Goal: Task Accomplishment & Management: Manage account settings

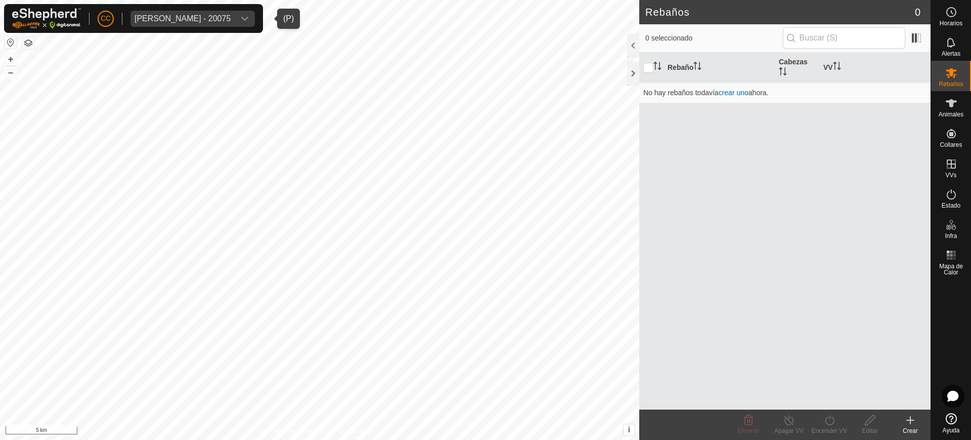
click at [216, 15] on div "[PERSON_NAME] - 20075" at bounding box center [183, 19] width 96 height 8
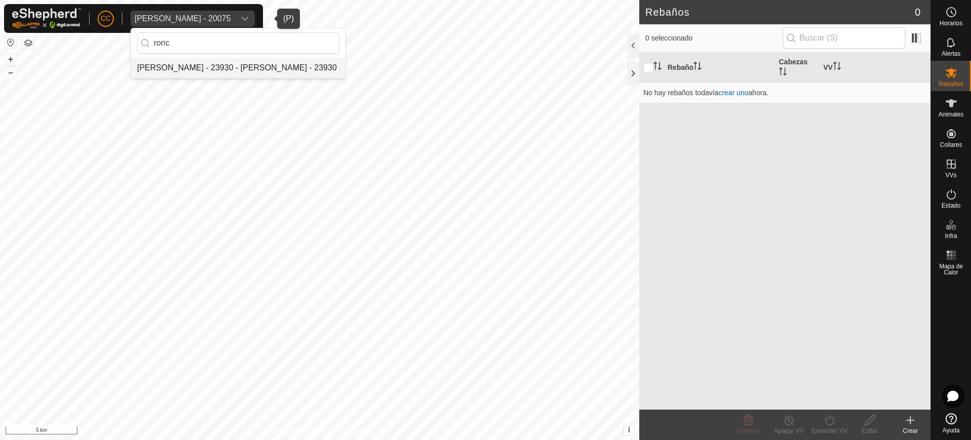
type input "ronc"
click at [240, 67] on li "[PERSON_NAME] - 23930 - [PERSON_NAME] - 23930" at bounding box center [238, 68] width 215 height 20
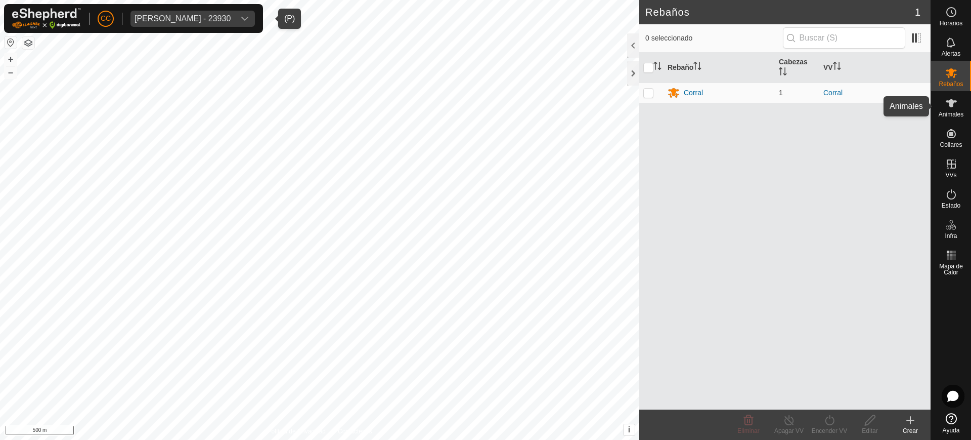
click at [964, 110] on div "Animales" at bounding box center [951, 106] width 40 height 30
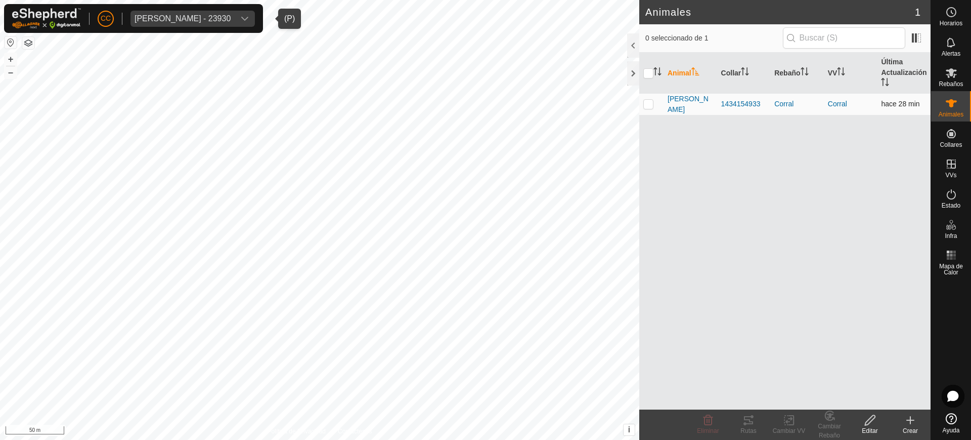
click at [646, 102] on p-checkbox at bounding box center [649, 104] width 10 height 8
checkbox input "true"
click at [749, 419] on icon at bounding box center [748, 420] width 9 height 8
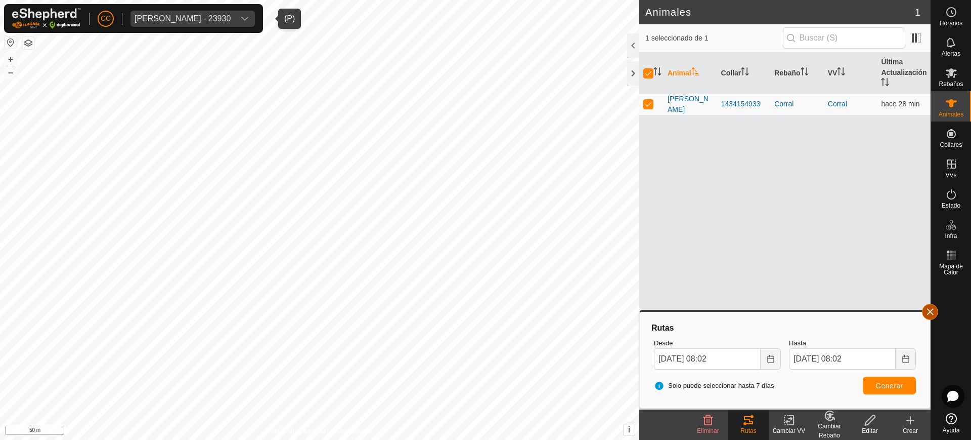
click at [929, 308] on button "button" at bounding box center [930, 312] width 16 height 16
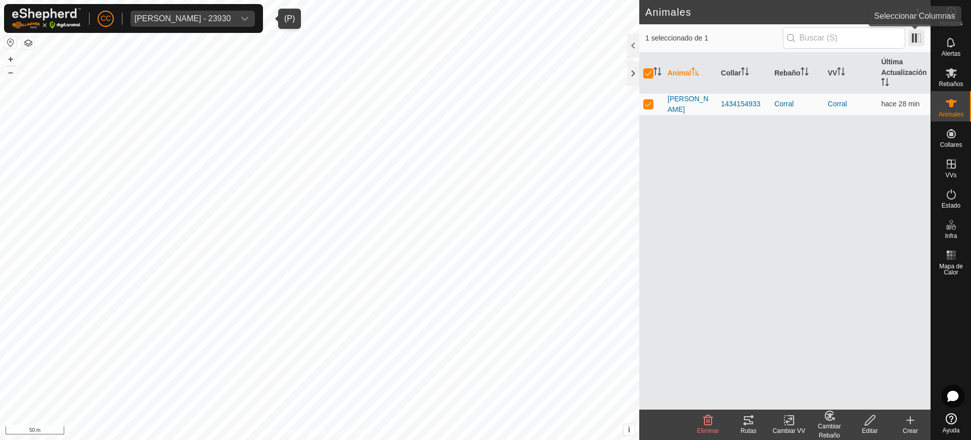
click at [921, 36] on span at bounding box center [917, 38] width 16 height 16
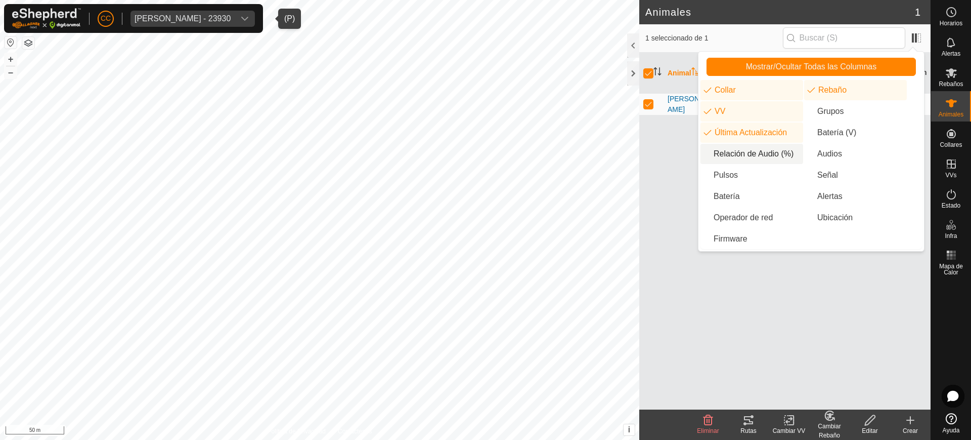
click at [761, 154] on li "Relación de Audio (%)" at bounding box center [752, 154] width 103 height 20
click at [750, 172] on li "Pulsos" at bounding box center [752, 175] width 103 height 20
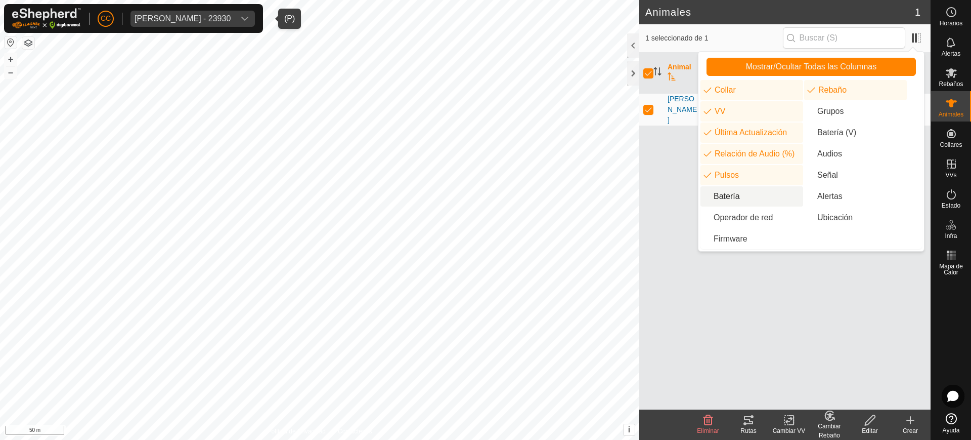
click at [743, 192] on li "Batería" at bounding box center [752, 196] width 103 height 20
click at [747, 306] on div "Animal Collar Rebaño VV Última Actualización Relación de Audio (%) Pulsos Bater…" at bounding box center [785, 231] width 291 height 357
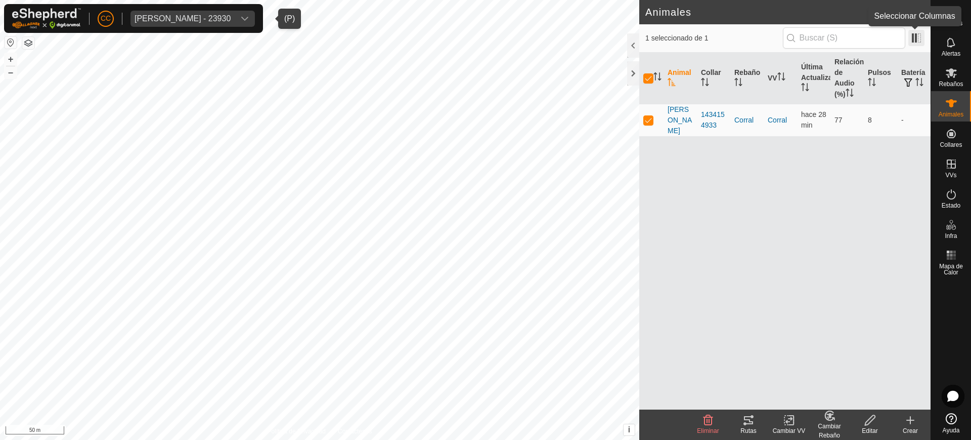
click at [917, 33] on span at bounding box center [917, 38] width 16 height 16
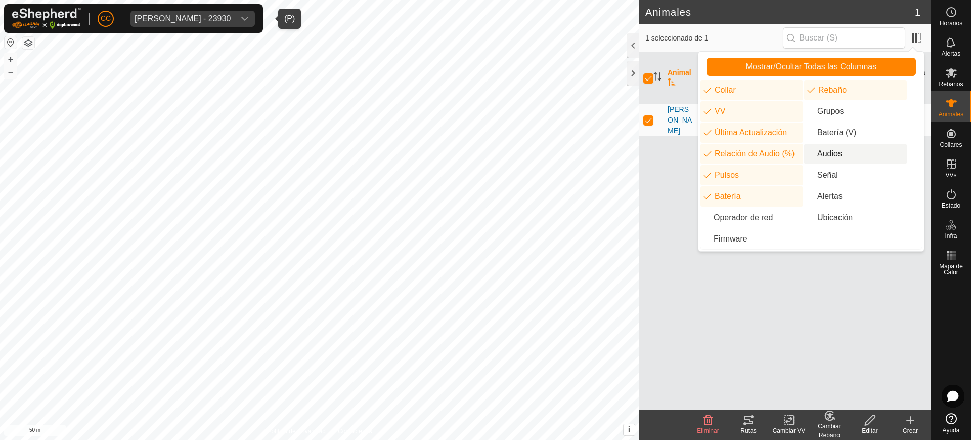
click at [839, 153] on li "Audios" at bounding box center [855, 154] width 103 height 20
drag, startPoint x: 792, startPoint y: 274, endPoint x: 793, endPoint y: 266, distance: 8.2
click at [792, 274] on div "Animal Collar Rebaño VV Última Actualización Relación de Audio (%) Audios Pulso…" at bounding box center [785, 231] width 291 height 357
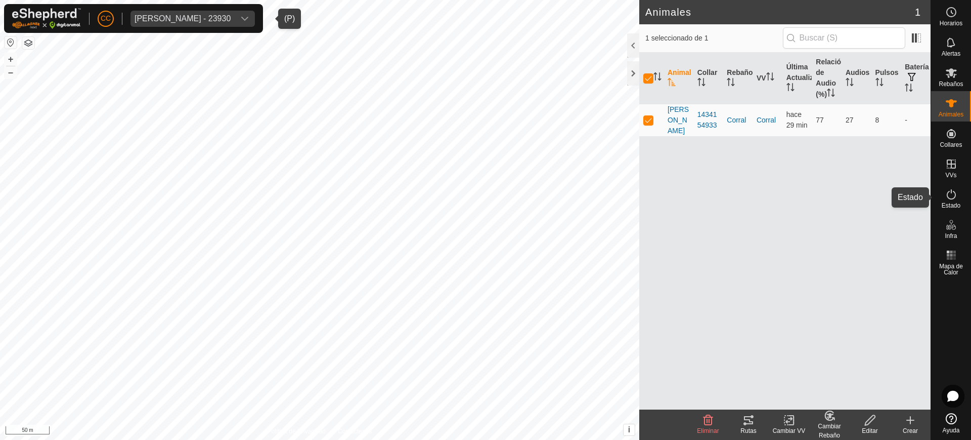
click at [950, 187] on es-activation-svg-icon at bounding box center [952, 194] width 18 height 16
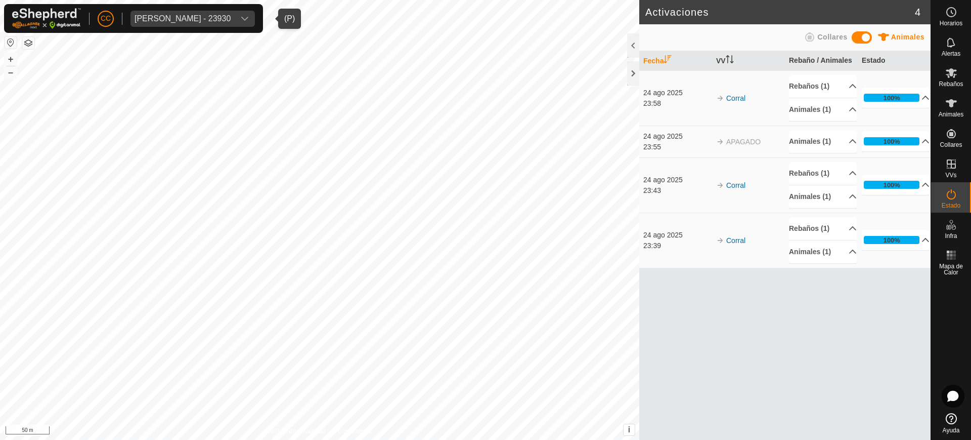
click at [185, 12] on span "[PERSON_NAME] - 23930" at bounding box center [183, 19] width 104 height 16
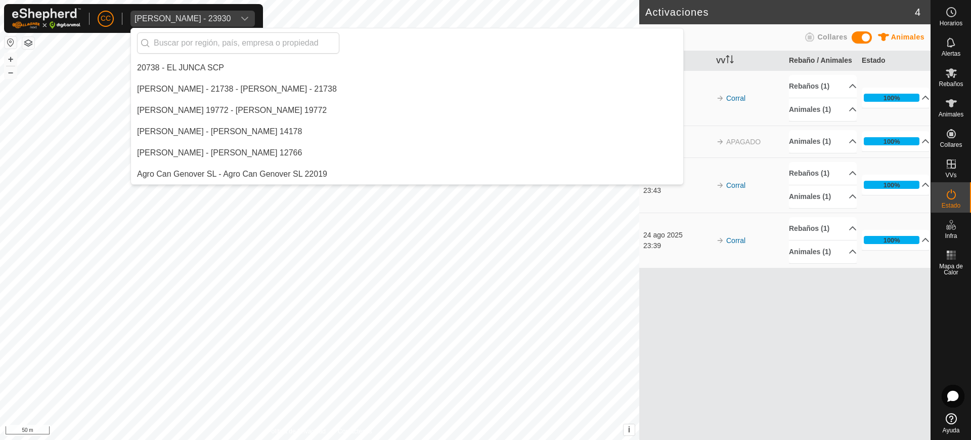
scroll to position [2295, 0]
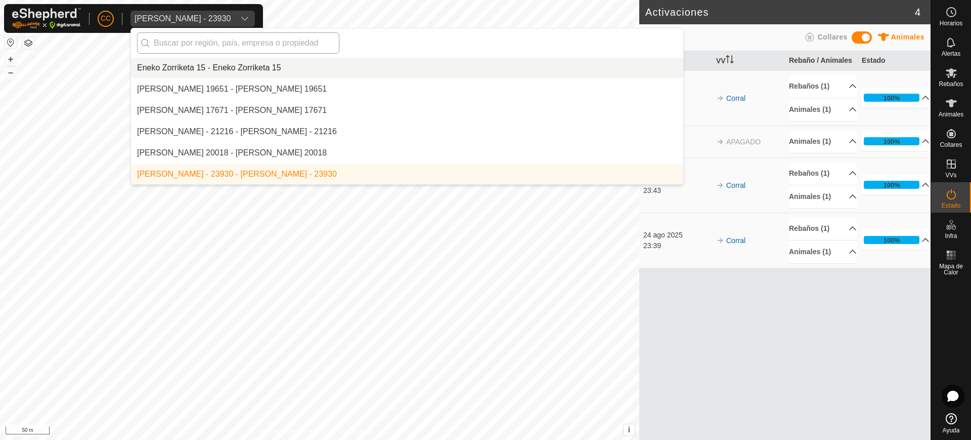
click at [200, 47] on input "text" at bounding box center [238, 42] width 202 height 21
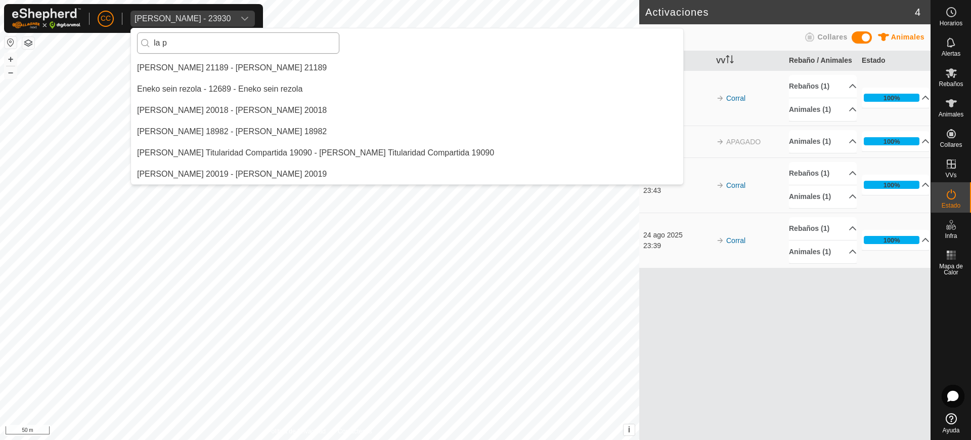
scroll to position [0, 0]
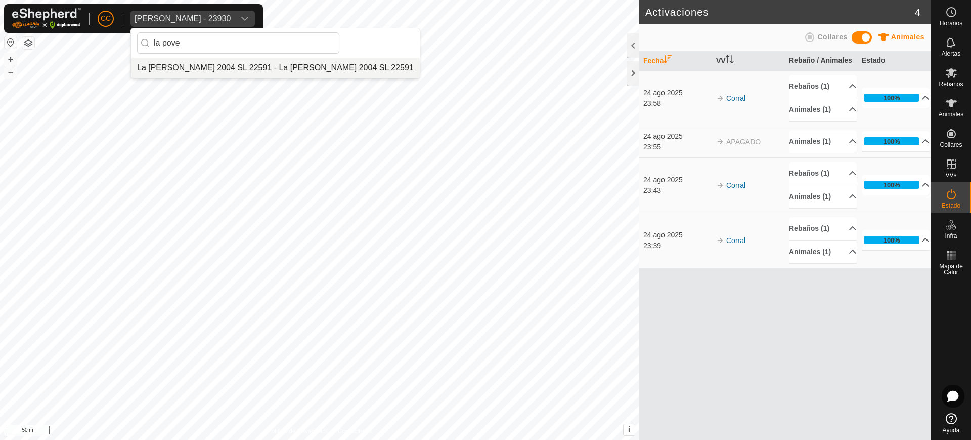
type input "la pove"
click at [212, 68] on li "La [PERSON_NAME] 2004 SL 22591 - La [PERSON_NAME] 2004 SL 22591" at bounding box center [275, 68] width 289 height 20
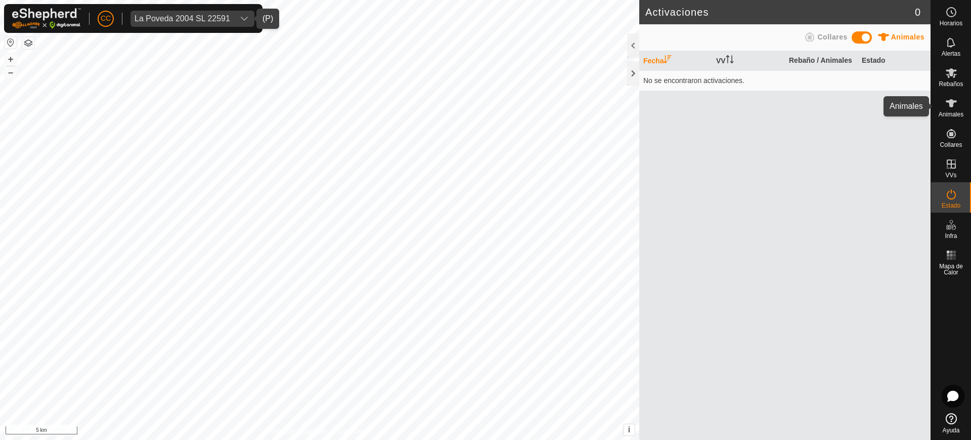
click at [943, 107] on es-animals-svg-icon at bounding box center [952, 103] width 18 height 16
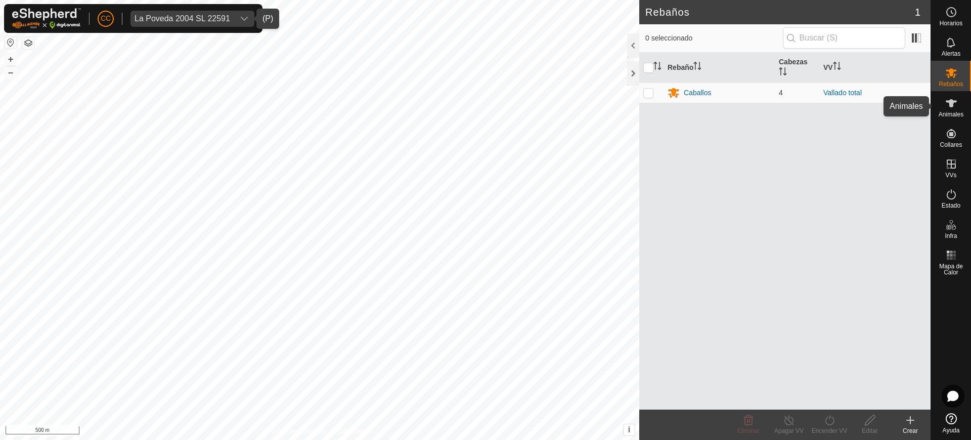
click at [957, 111] on span "Animales" at bounding box center [951, 114] width 25 height 6
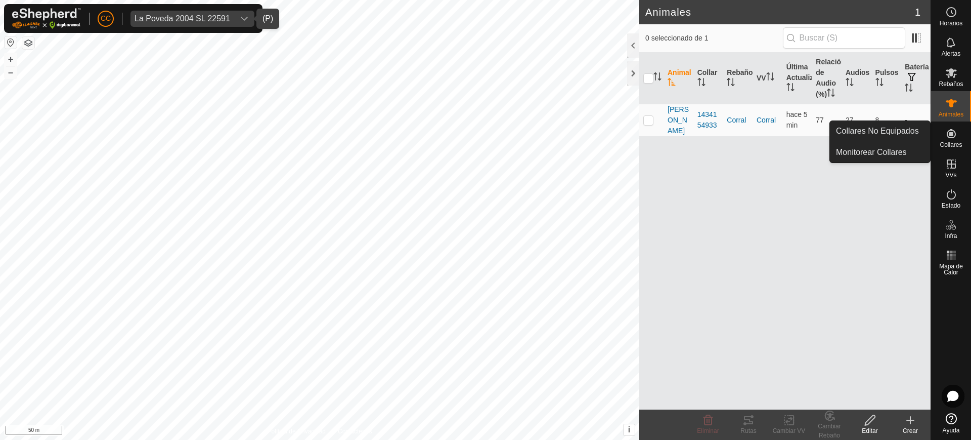
click at [954, 143] on span "Collares" at bounding box center [951, 145] width 22 height 6
click at [908, 131] on link "Collares No Equipados" at bounding box center [880, 131] width 100 height 20
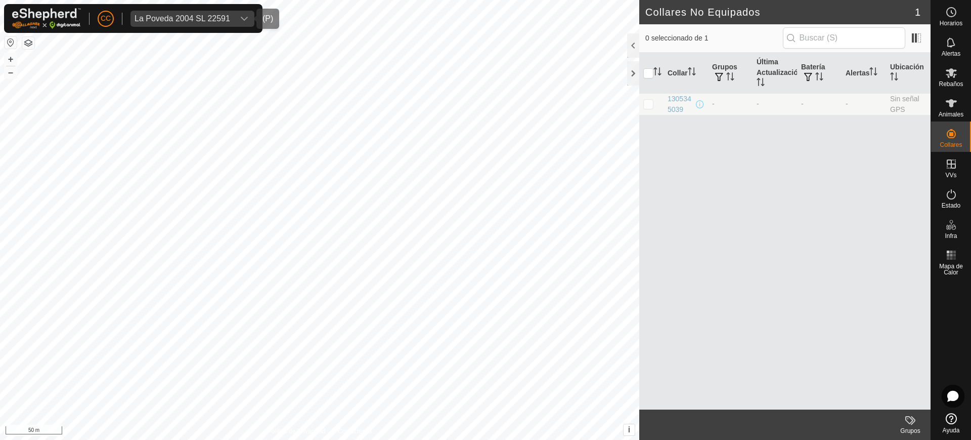
click at [222, 15] on div "La Poveda 2004 SL 22591" at bounding box center [183, 19] width 96 height 8
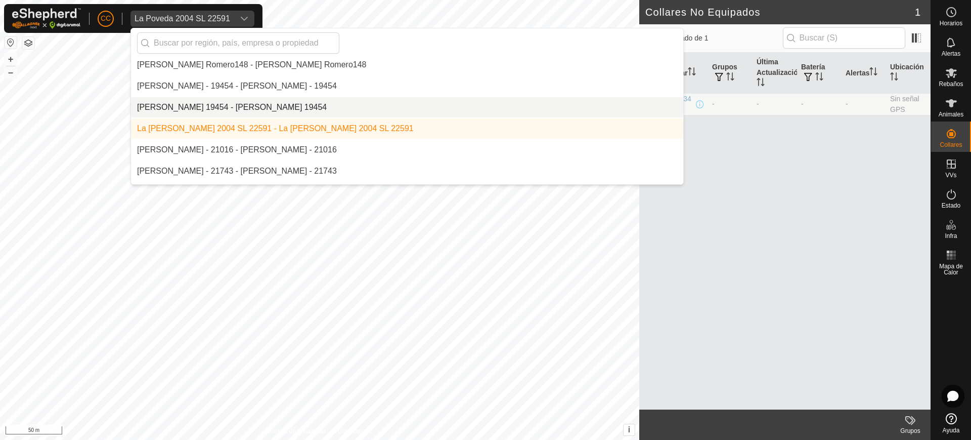
scroll to position [4483, 0]
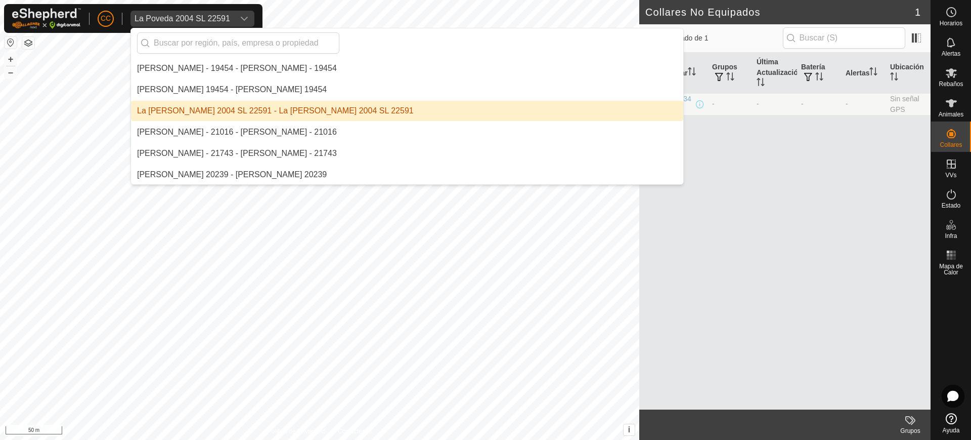
click at [218, 115] on li "La [PERSON_NAME] 2004 SL 22591 - La [PERSON_NAME] 2004 SL 22591" at bounding box center [407, 111] width 553 height 20
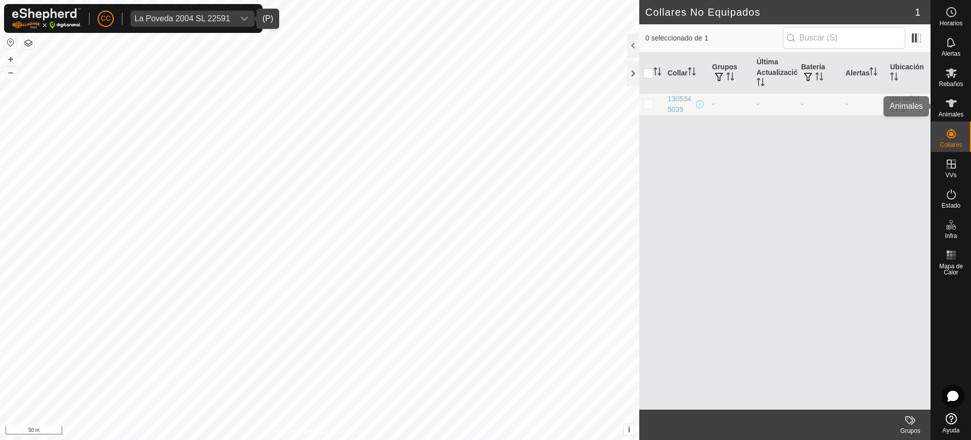
click at [962, 109] on div "Animales" at bounding box center [951, 106] width 40 height 30
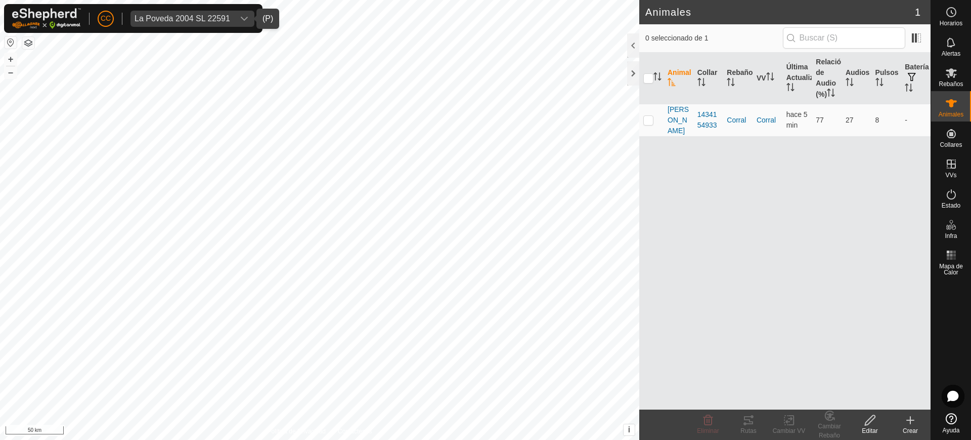
click at [175, 11] on span "La Poveda 2004 SL 22591" at bounding box center [183, 19] width 104 height 16
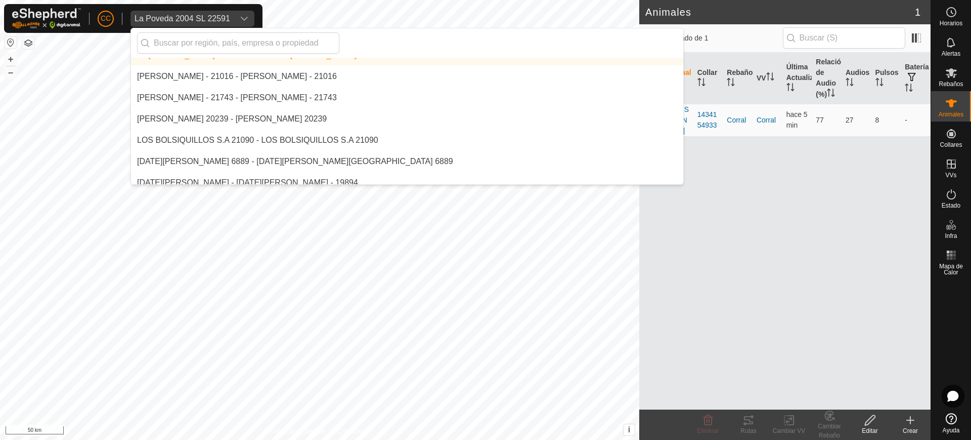
scroll to position [4547, 0]
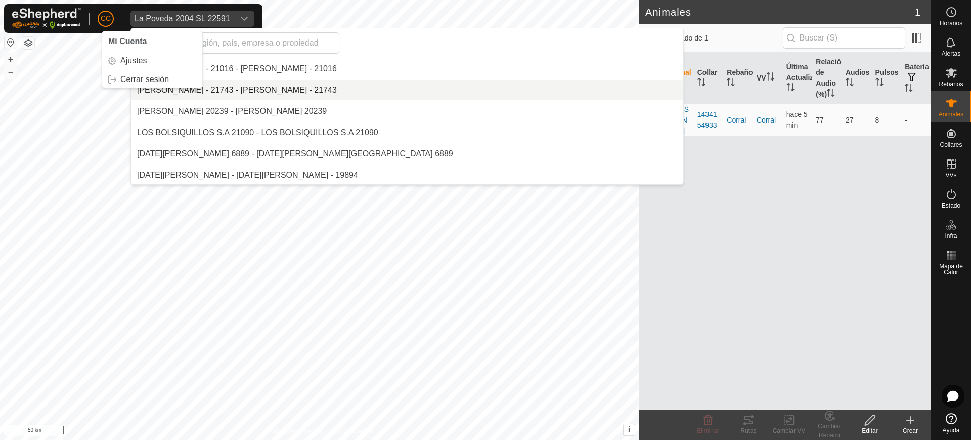
click at [109, 6] on div "CC Mi Cuenta Ajustes Cerrar sesión La [PERSON_NAME] 2004 SL 22591 20738 - EL [P…" at bounding box center [133, 18] width 259 height 29
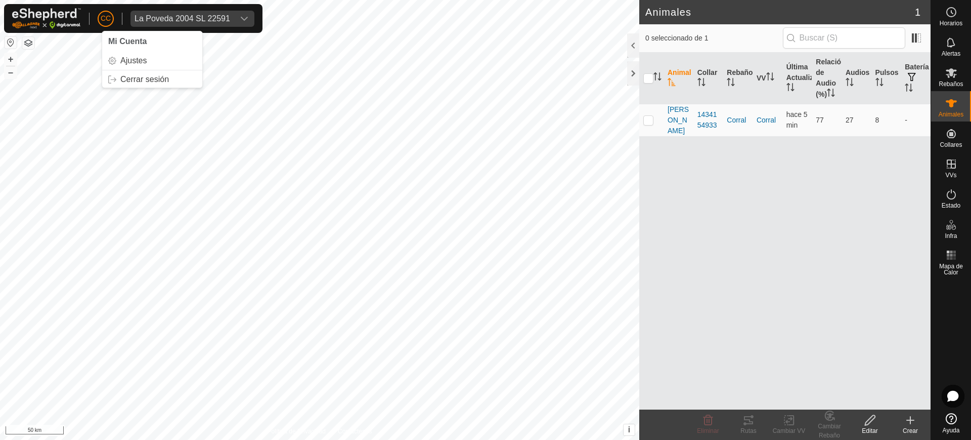
click at [113, 22] on div "CC" at bounding box center [106, 19] width 16 height 16
click at [148, 77] on link "Cerrar sesión" at bounding box center [152, 79] width 100 height 16
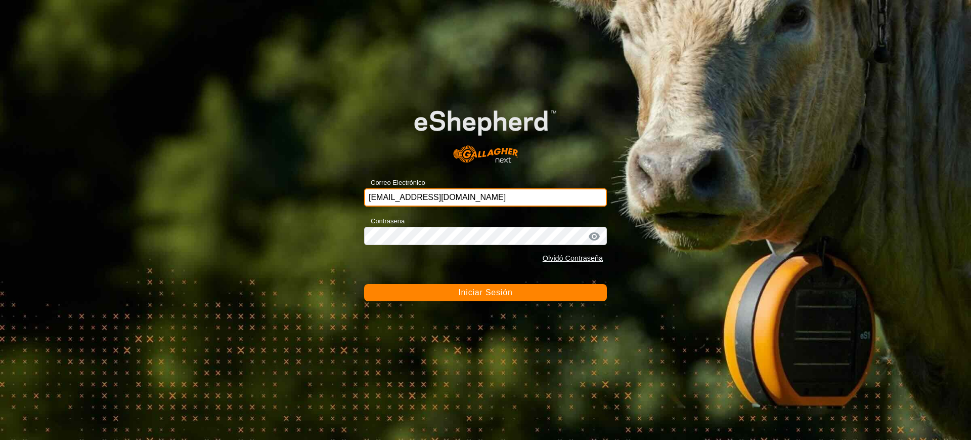
drag, startPoint x: 546, startPoint y: 197, endPoint x: 337, endPoint y: 198, distance: 208.5
click at [337, 198] on div "Correo Electrónico [EMAIL_ADDRESS][DOMAIN_NAME] Contraseña Olvidó Contraseña In…" at bounding box center [485, 220] width 971 height 440
paste input "[EMAIL_ADDRESS][DOMAIN_NAME]"
type input "[EMAIL_ADDRESS][DOMAIN_NAME]"
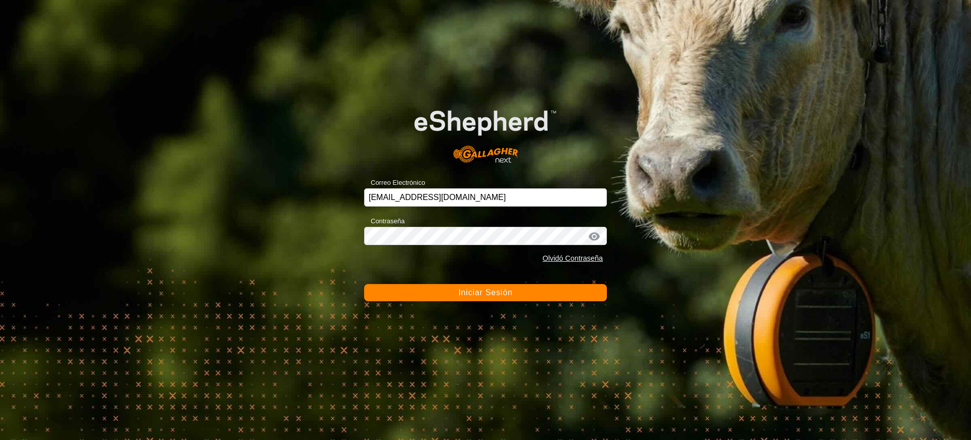
drag, startPoint x: 486, startPoint y: 218, endPoint x: 364, endPoint y: 237, distance: 123.9
click at [364, 237] on div "Correo Electrónico [EMAIL_ADDRESS][DOMAIN_NAME] Contraseña Olvidó Contraseña In…" at bounding box center [485, 220] width 971 height 440
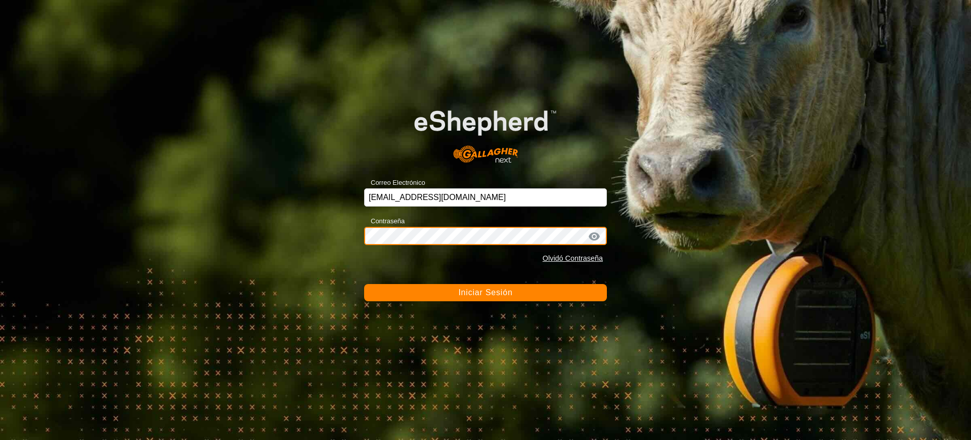
click at [323, 236] on div "Correo Electrónico [EMAIL_ADDRESS][DOMAIN_NAME] Contraseña Olvidó Contraseña In…" at bounding box center [485, 220] width 971 height 440
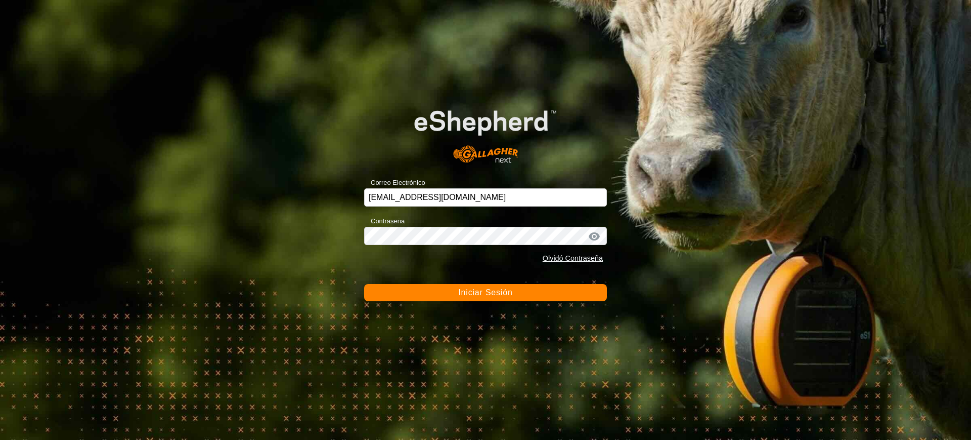
click at [471, 289] on span "Iniciar Sesión" at bounding box center [485, 292] width 54 height 9
